Goal: Check status: Check status

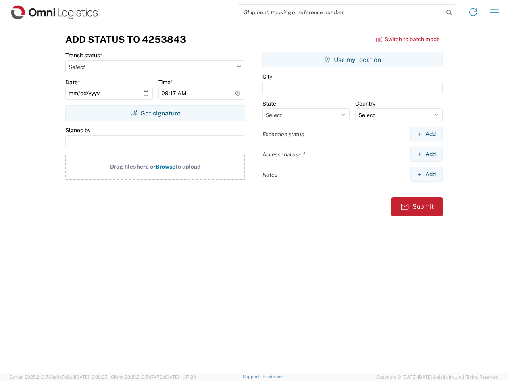
click at [341, 12] on input "search" at bounding box center [341, 12] width 206 height 15
click at [449, 13] on icon at bounding box center [449, 12] width 11 height 11
click at [473, 12] on icon at bounding box center [473, 12] width 13 height 13
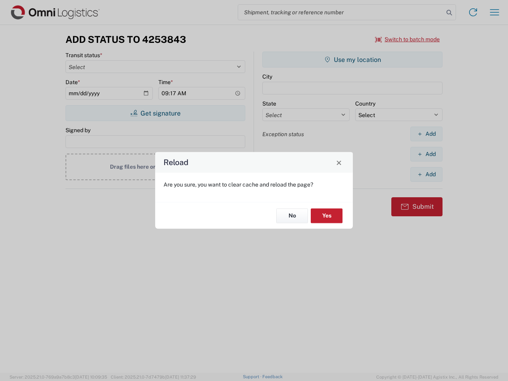
click at [495, 12] on div "Reload Are you sure, you want to clear cache and reload the page? No Yes" at bounding box center [254, 190] width 508 height 381
click at [408, 39] on div "Reload Are you sure, you want to clear cache and reload the page? No Yes" at bounding box center [254, 190] width 508 height 381
click at [155, 113] on div "Reload Are you sure, you want to clear cache and reload the page? No Yes" at bounding box center [254, 190] width 508 height 381
click at [353, 60] on div "Reload Are you sure, you want to clear cache and reload the page? No Yes" at bounding box center [254, 190] width 508 height 381
click at [426, 134] on div "Reload Are you sure, you want to clear cache and reload the page? No Yes" at bounding box center [254, 190] width 508 height 381
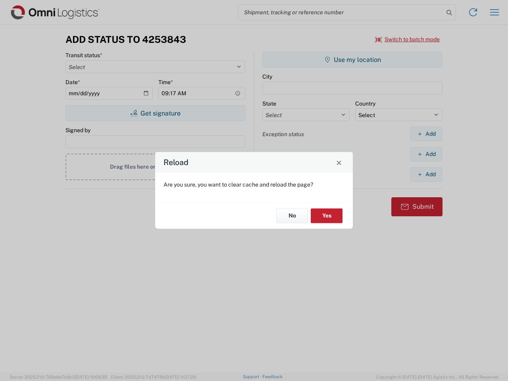
click at [426, 154] on div "Reload Are you sure, you want to clear cache and reload the page? No Yes" at bounding box center [254, 190] width 508 height 381
click at [426, 174] on div "Reload Are you sure, you want to clear cache and reload the page? No Yes" at bounding box center [254, 190] width 508 height 381
